Goal: Information Seeking & Learning: Stay updated

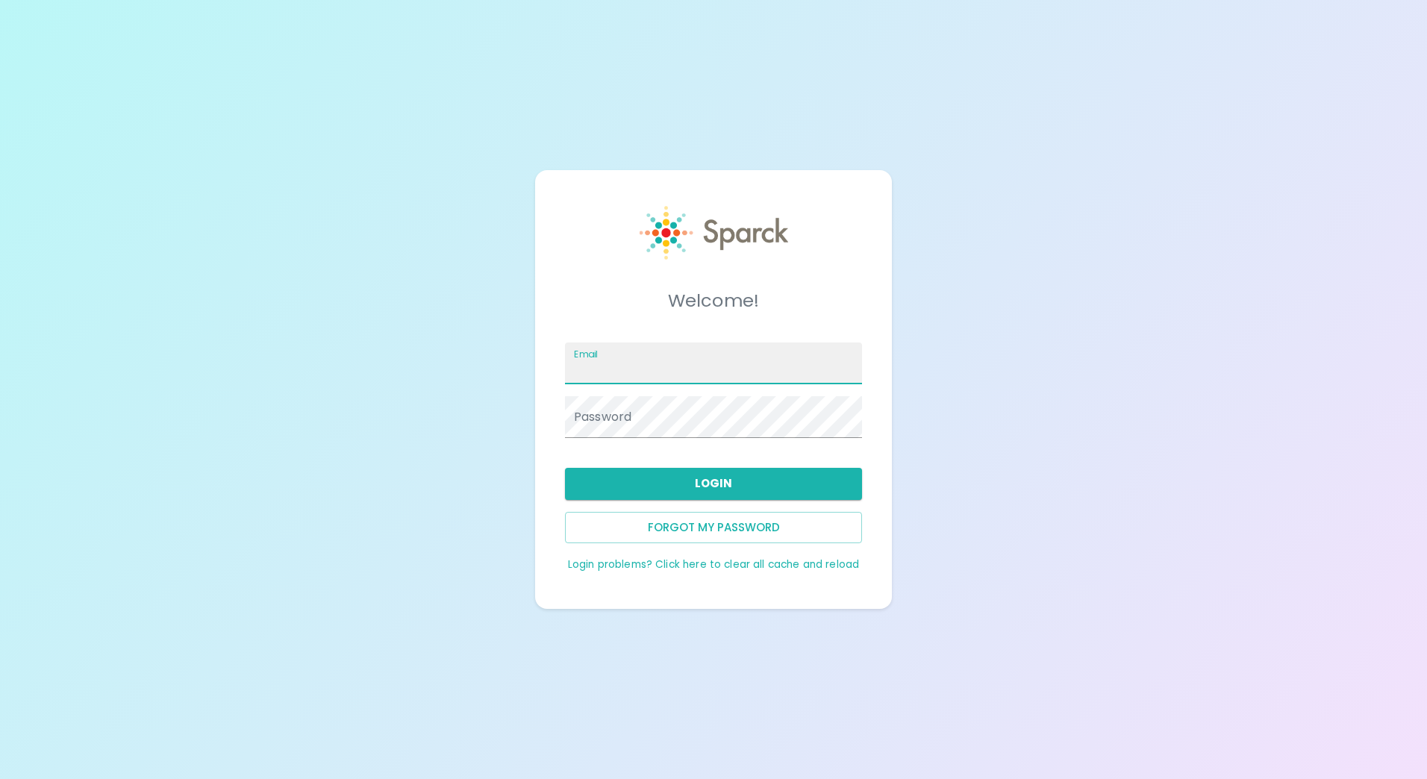
drag, startPoint x: 632, startPoint y: 363, endPoint x: 638, endPoint y: 377, distance: 14.7
click at [632, 363] on input "Email" at bounding box center [713, 364] width 297 height 42
type input "[EMAIL_ADDRESS][DOMAIN_NAME]"
drag, startPoint x: 638, startPoint y: 377, endPoint x: 956, endPoint y: 144, distance: 394.0
click at [961, 144] on div "Welcome! Email [EMAIL_ADDRESS][DOMAIN_NAME] Password Login Forgot my password L…" at bounding box center [713, 389] width 1427 height 779
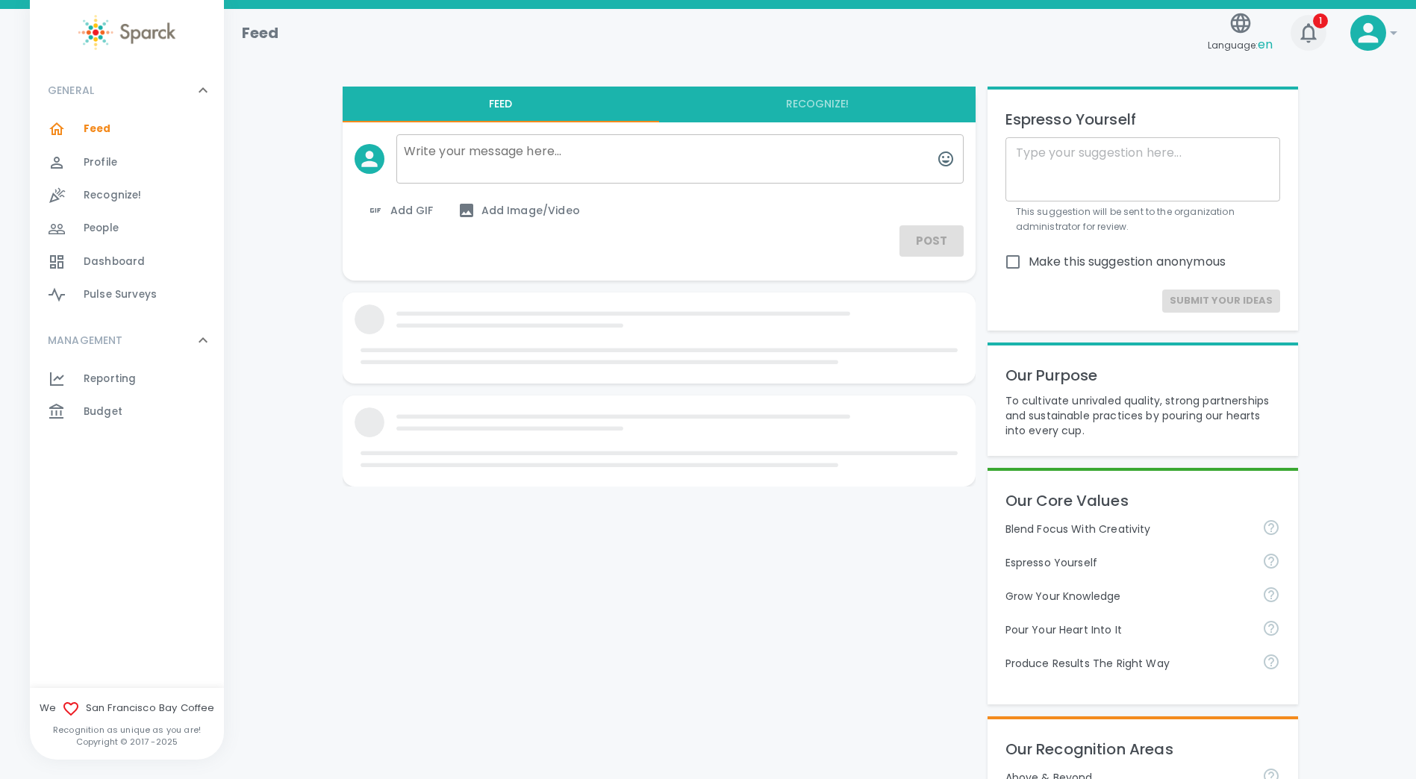
click at [1310, 43] on icon "button" at bounding box center [1308, 33] width 24 height 24
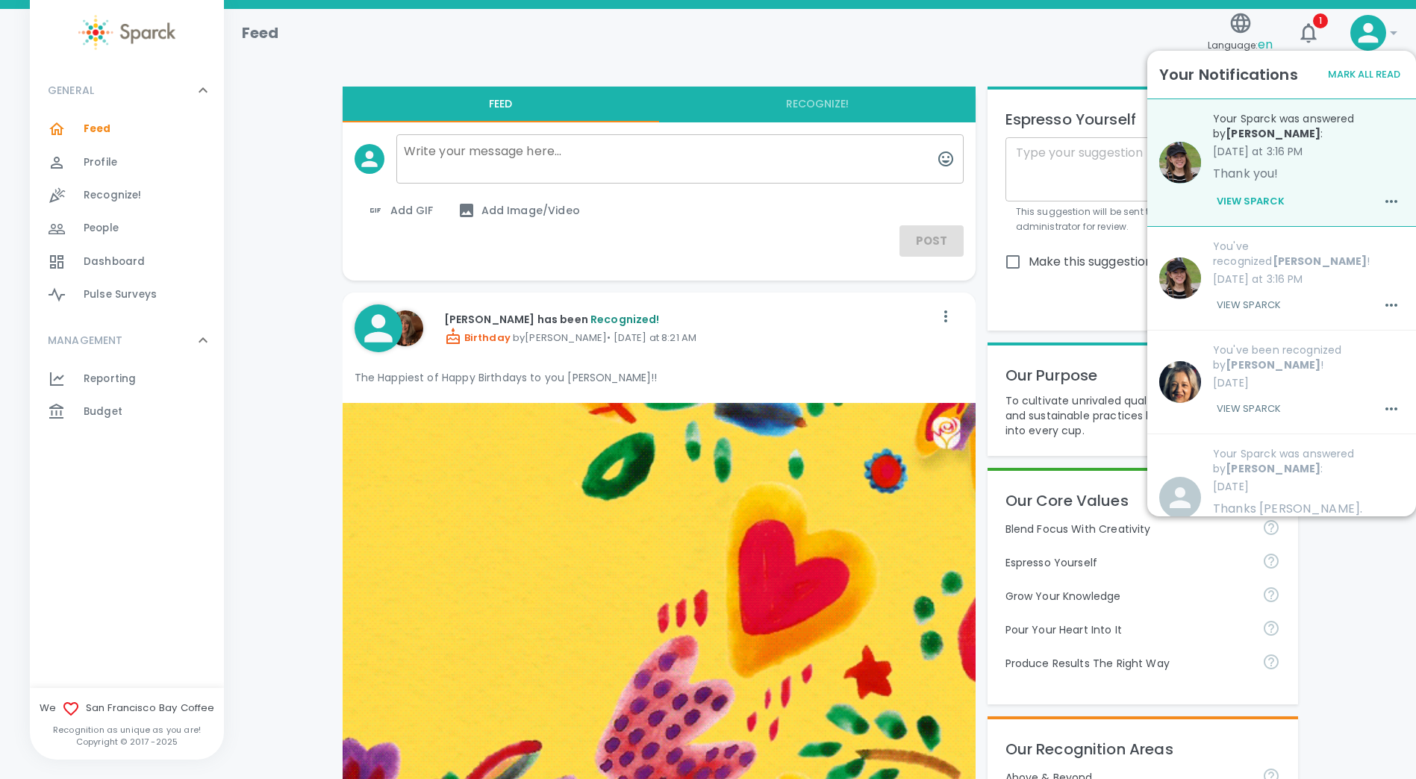
click at [969, 308] on div "[PERSON_NAME] has been Recognized! Birthday by [PERSON_NAME] • [DATE] at 8:21 A…" at bounding box center [659, 348] width 633 height 110
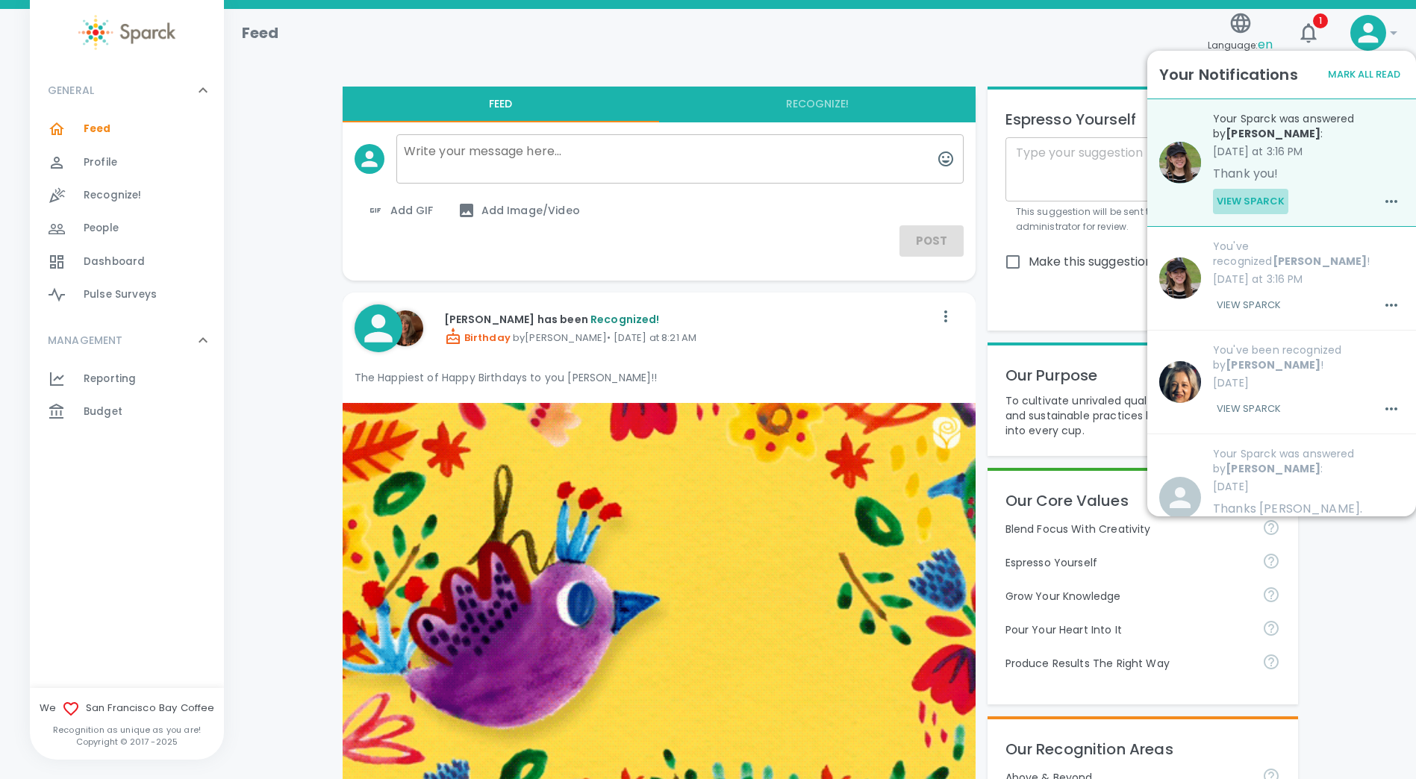
click at [1241, 193] on button "View Sparck" at bounding box center [1250, 201] width 75 height 25
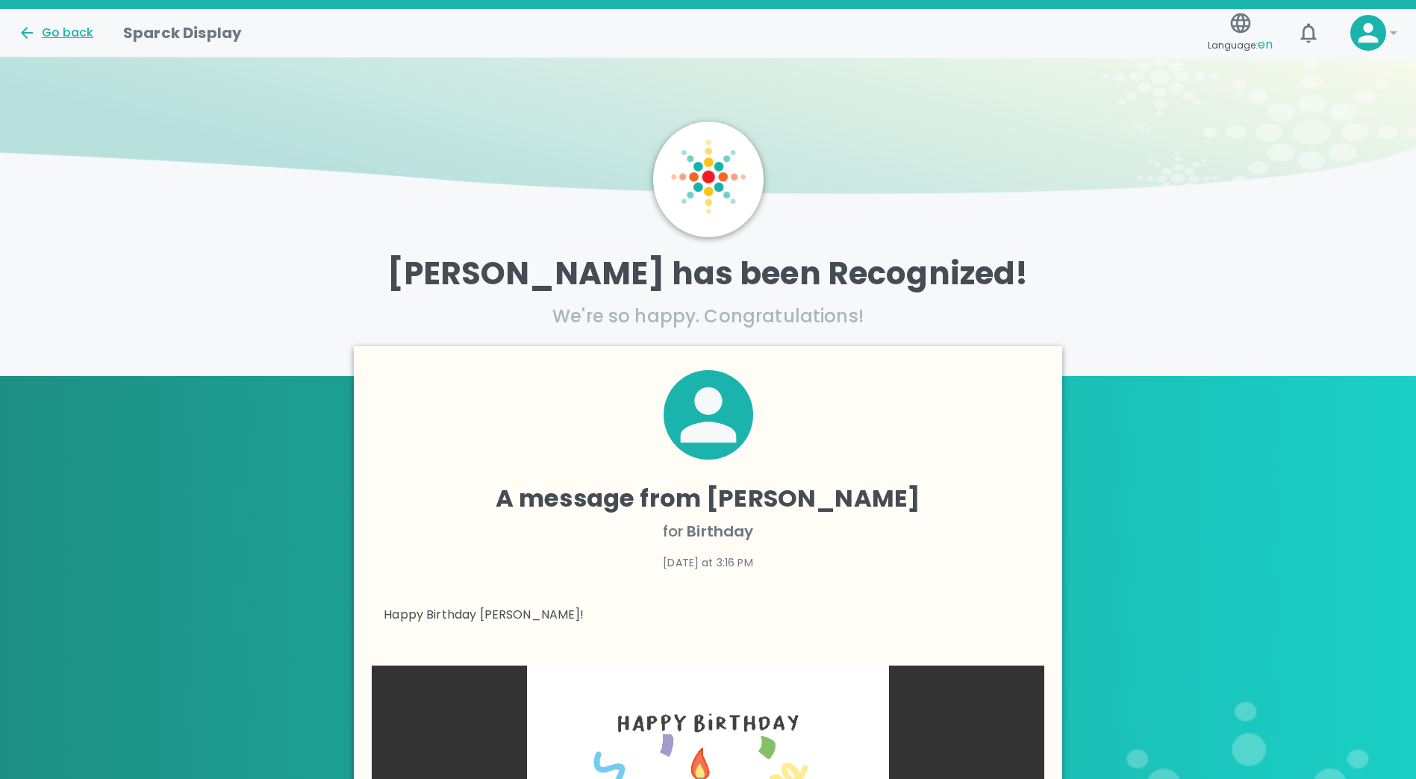
click at [67, 25] on div "Go back" at bounding box center [55, 33] width 75 height 18
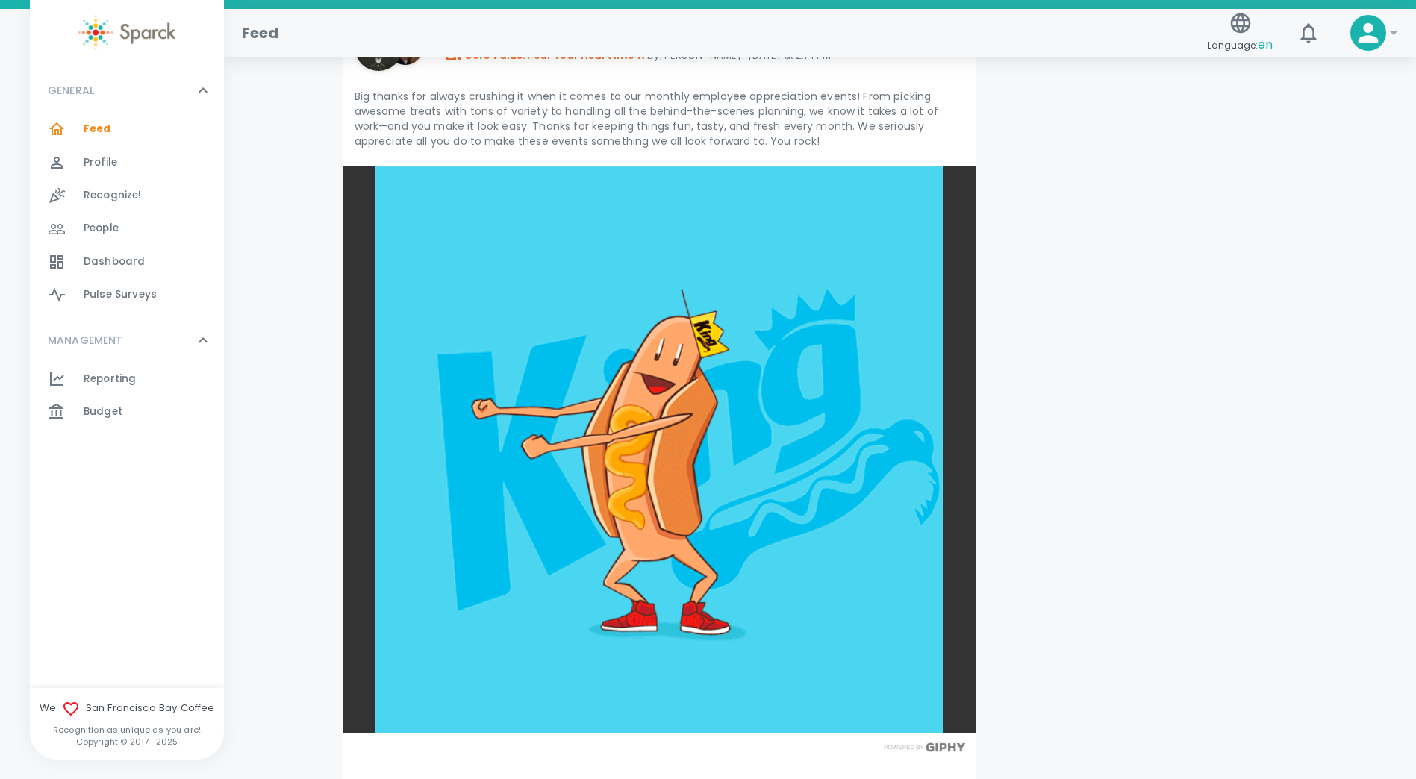
scroll to position [4179, 0]
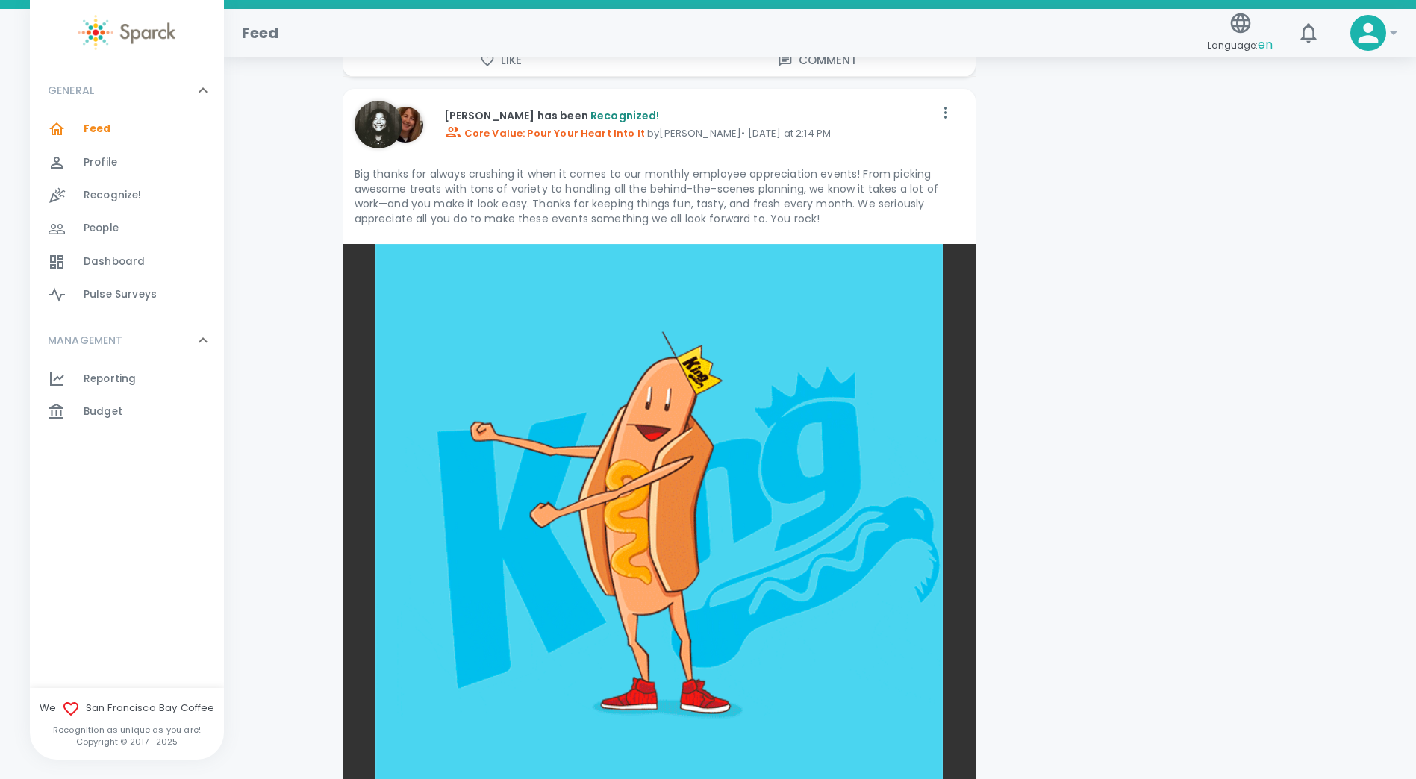
click at [119, 251] on span "Dashboard 0" at bounding box center [114, 261] width 61 height 21
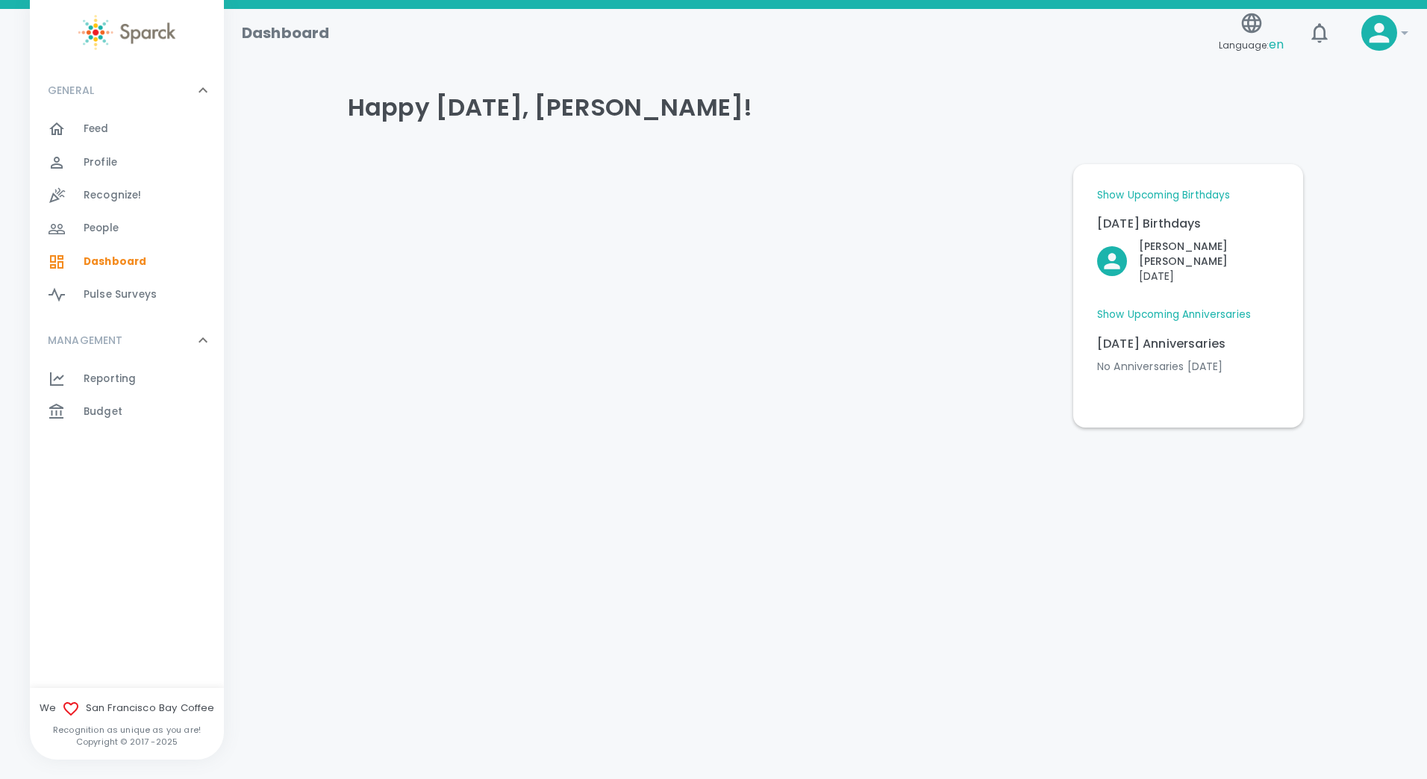
click at [1186, 307] on link "Show Upcoming Anniversaries" at bounding box center [1174, 314] width 154 height 15
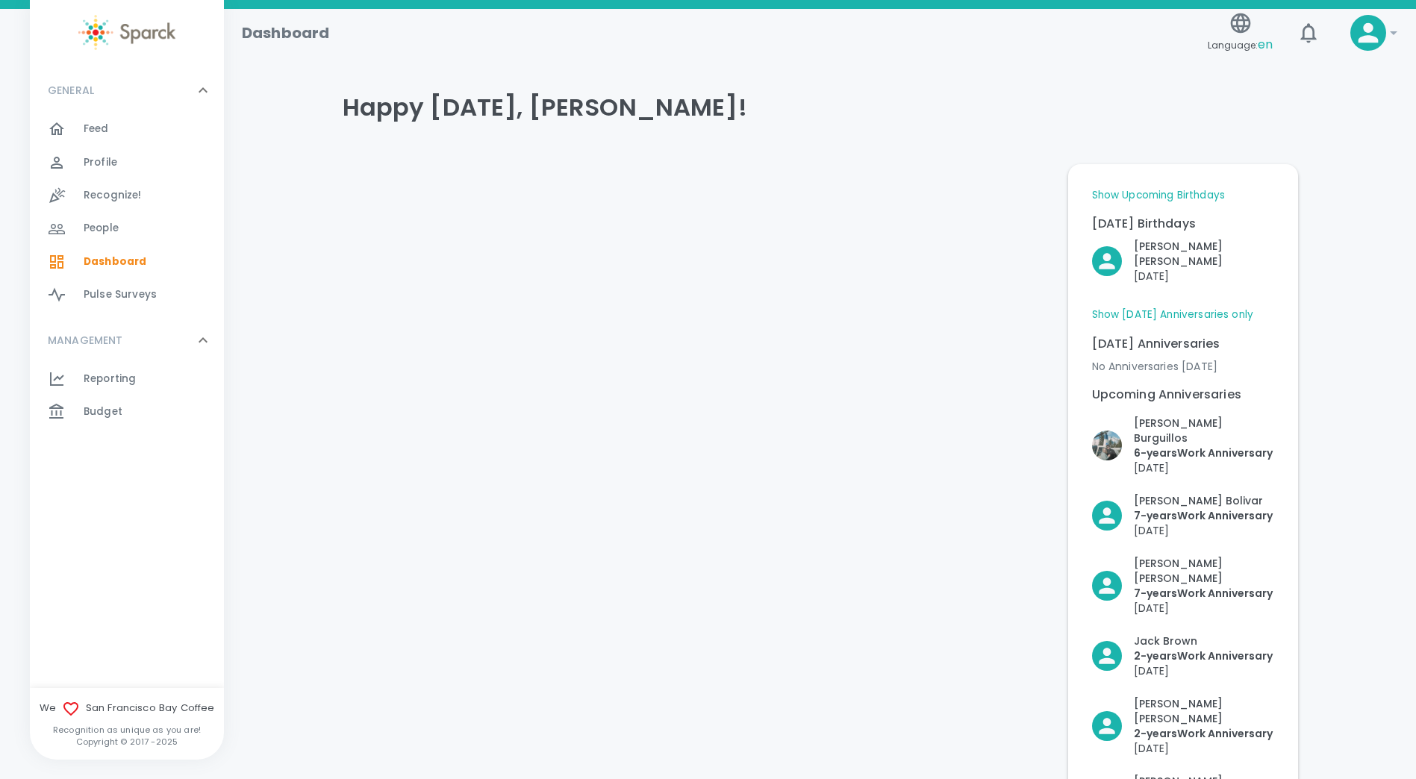
click at [1180, 200] on link "Show Upcoming Birthdays" at bounding box center [1158, 195] width 133 height 15
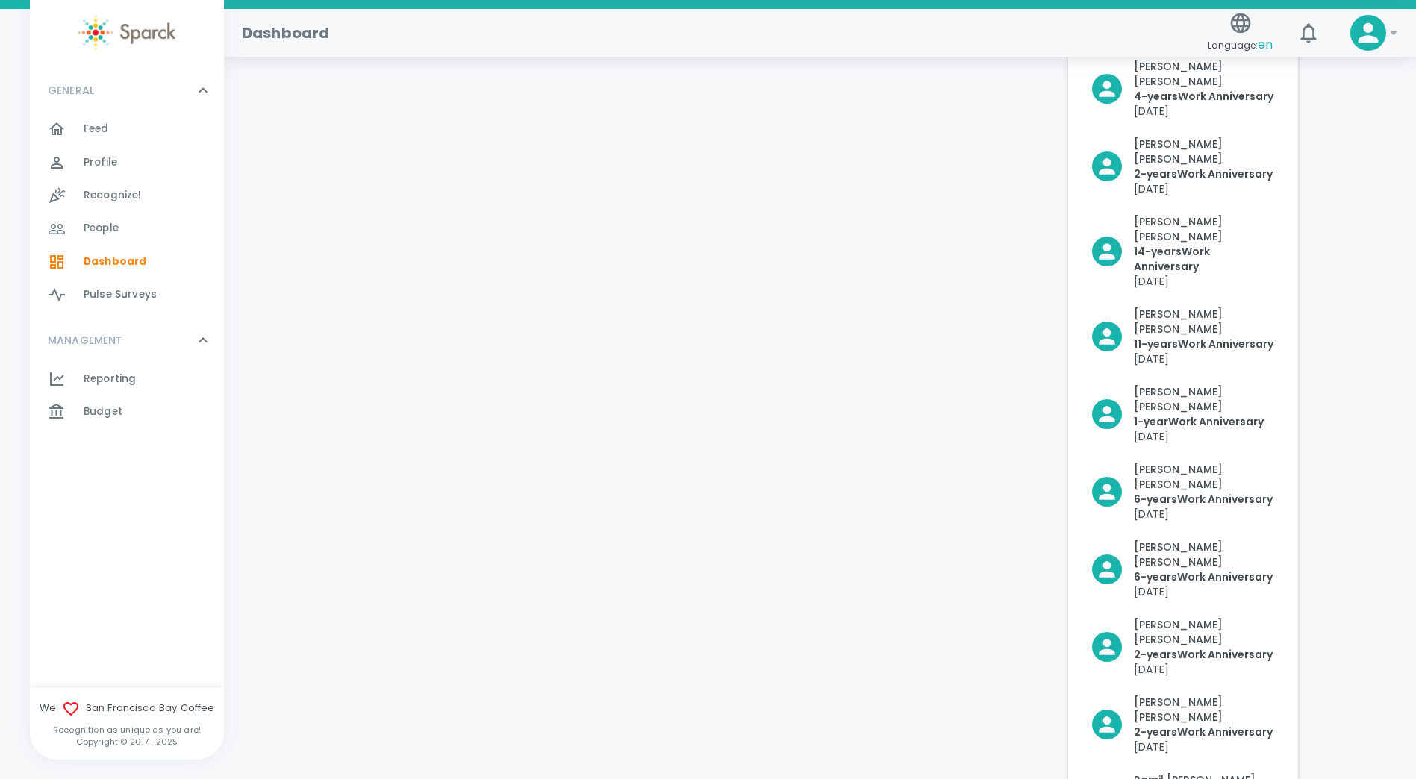
scroll to position [1509, 0]
